Goal: Information Seeking & Learning: Learn about a topic

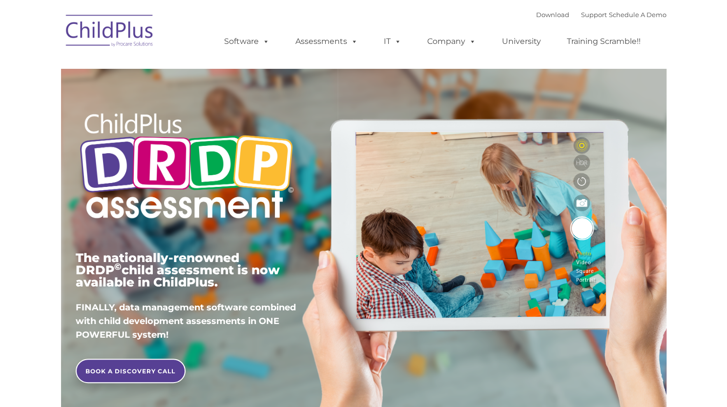
type input ""
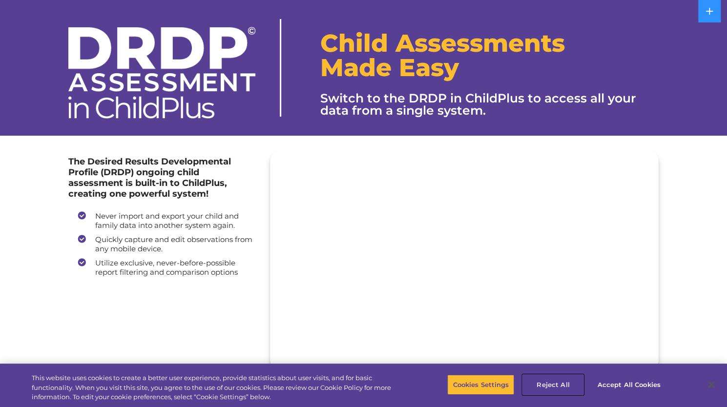
click at [538, 386] on button "Reject All" at bounding box center [552, 385] width 61 height 21
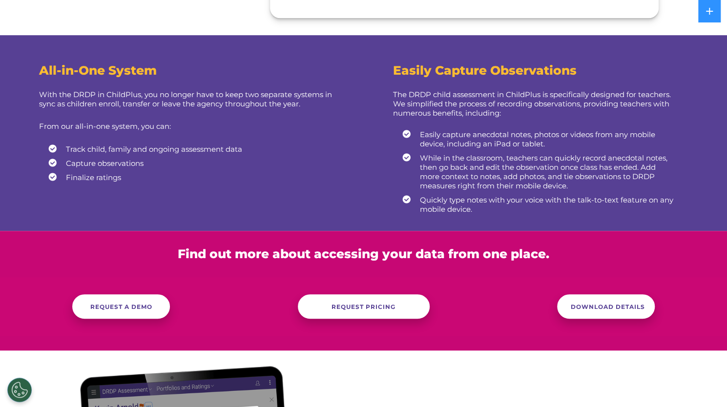
scroll to position [355, 0]
